Goal: Find specific page/section

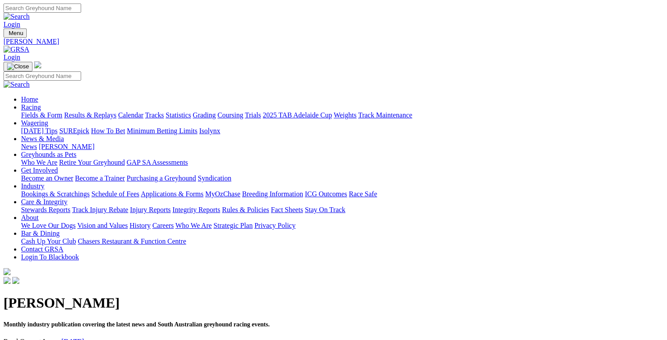
drag, startPoint x: 0, startPoint y: 0, endPoint x: 156, endPoint y: 31, distance: 159.6
click at [41, 103] on link "Racing" at bounding box center [31, 106] width 20 height 7
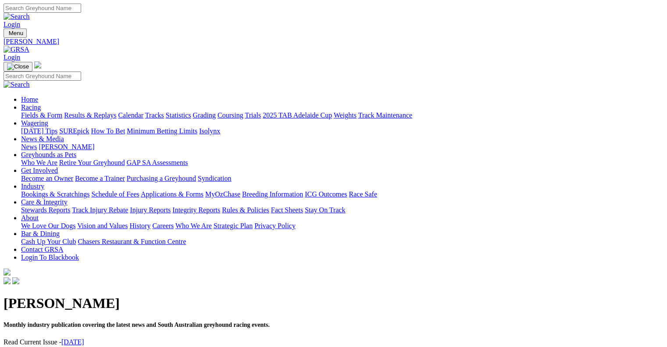
click at [41, 103] on link "Racing" at bounding box center [31, 106] width 20 height 7
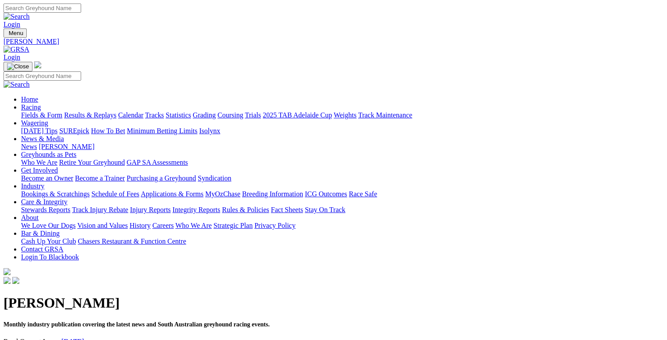
click at [39, 111] on link "Fields & Form" at bounding box center [41, 114] width 41 height 7
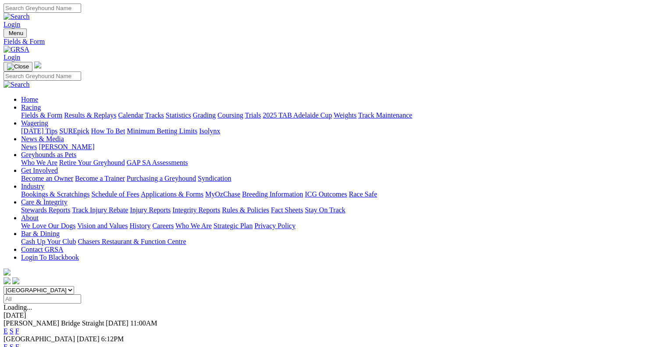
click at [220, 206] on link "Integrity Reports" at bounding box center [196, 209] width 48 height 7
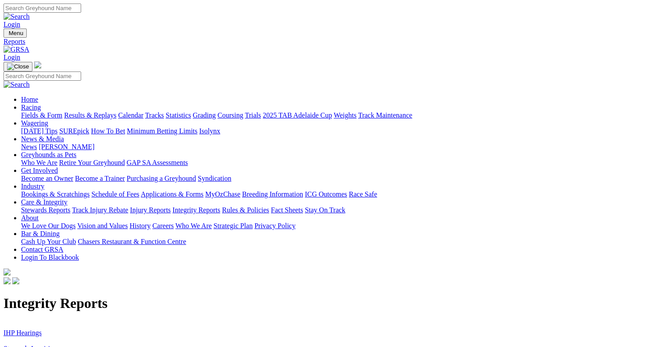
click at [42, 329] on link "IHP Hearings" at bounding box center [23, 332] width 38 height 7
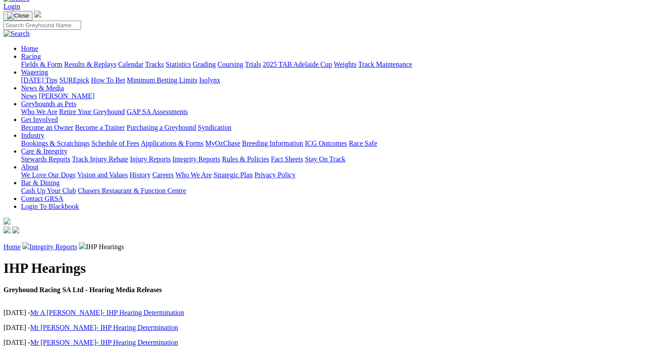
scroll to position [53, 0]
